Goal: Task Accomplishment & Management: Use online tool/utility

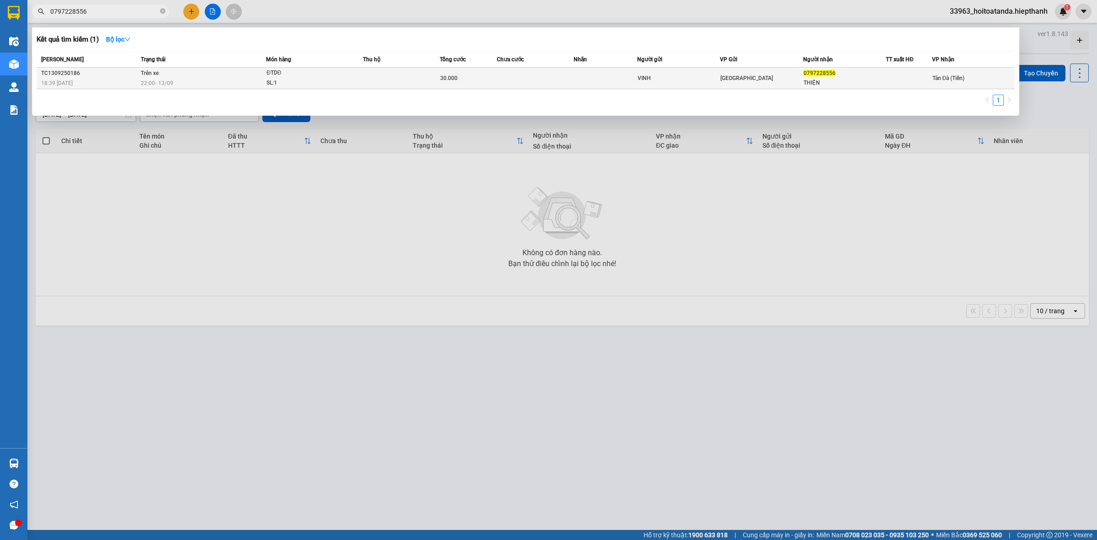
type input "0797228556"
click at [428, 80] on td at bounding box center [401, 78] width 76 height 21
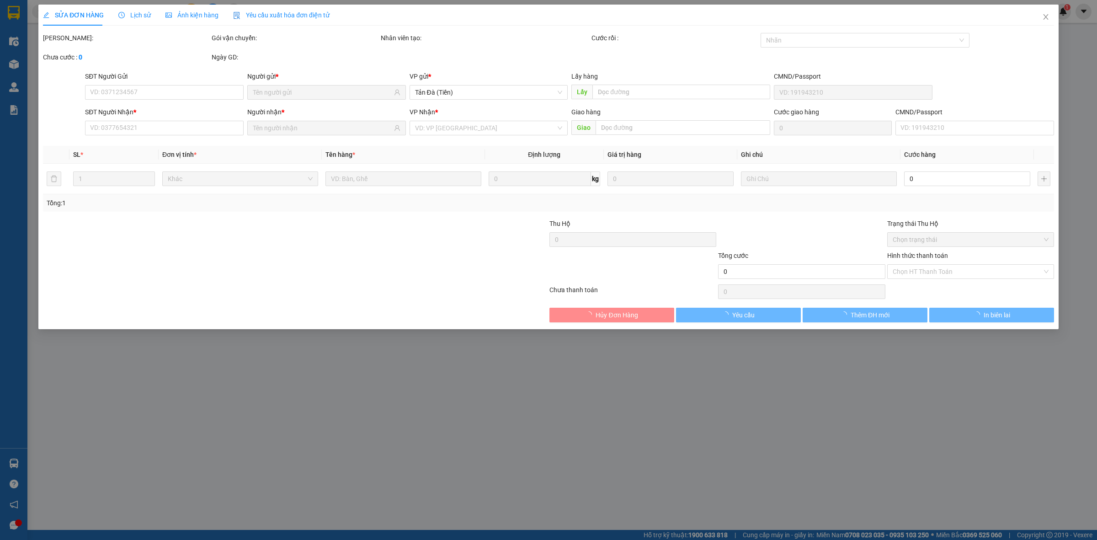
type input "VINH"
type input "0797228556"
type input "THIỆN"
type input "30.000"
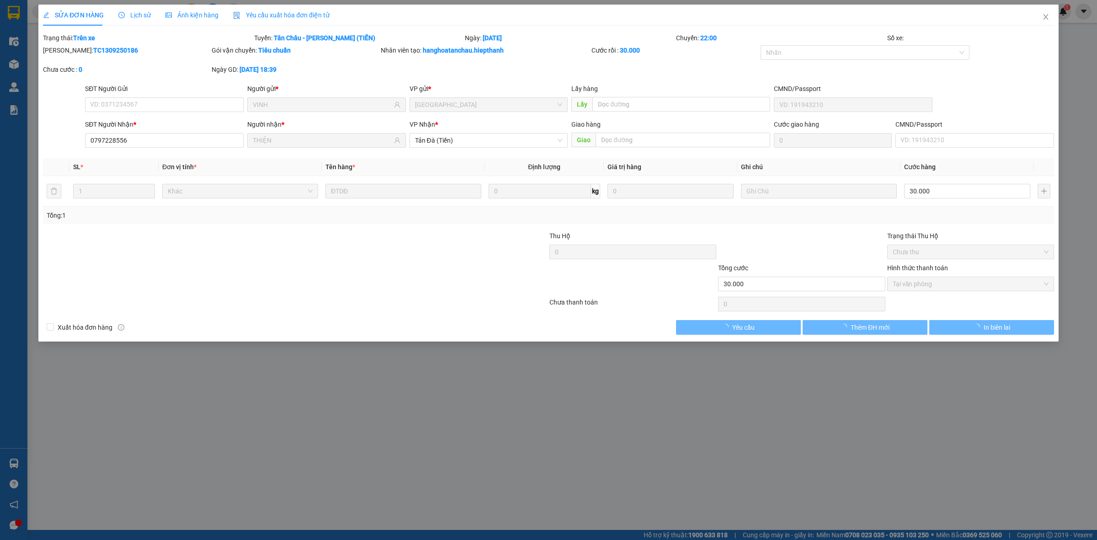
click at [402, 243] on div at bounding box center [464, 247] width 169 height 32
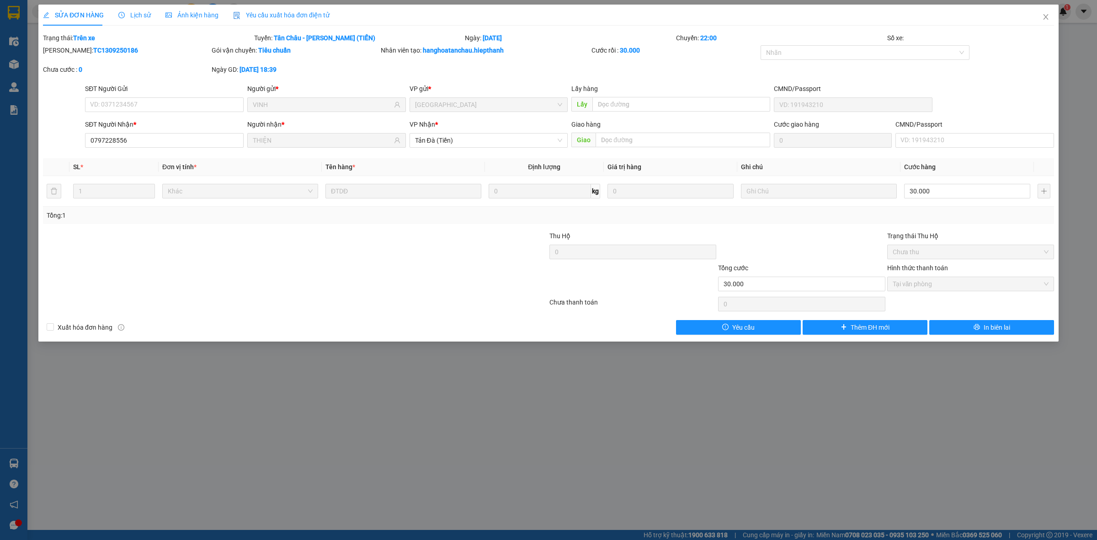
drag, startPoint x: 375, startPoint y: 376, endPoint x: 383, endPoint y: 372, distance: 8.8
click at [376, 375] on div "SỬA ĐƠN HÀNG Lịch sử Ảnh kiện hàng Yêu cầu xuất hóa đơn điện tử Total Paid Fee …" at bounding box center [548, 270] width 1097 height 540
